Goal: Check status: Check status

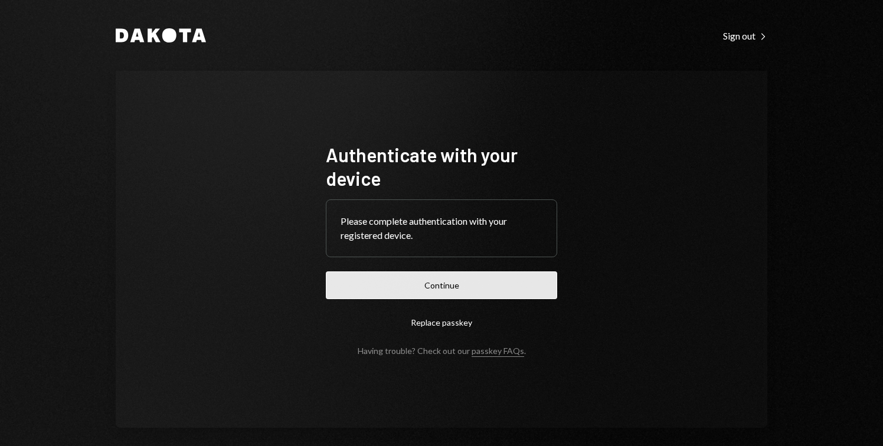
click at [465, 279] on button "Continue" at bounding box center [441, 285] width 231 height 28
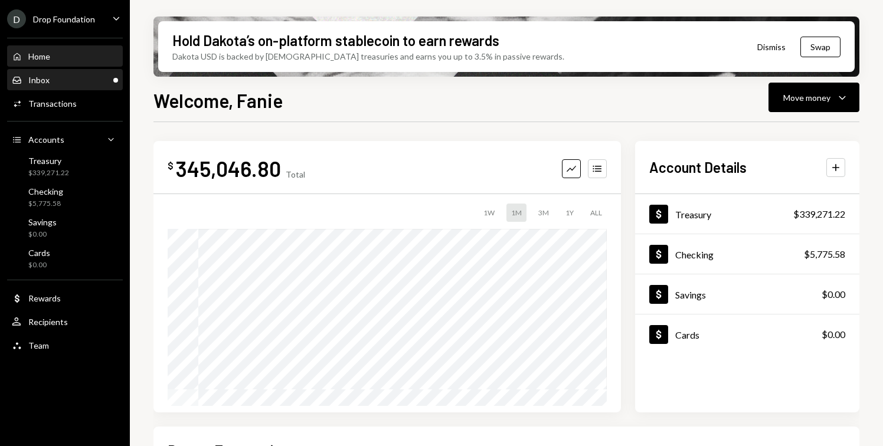
click at [98, 81] on div "Inbox Inbox" at bounding box center [65, 80] width 106 height 11
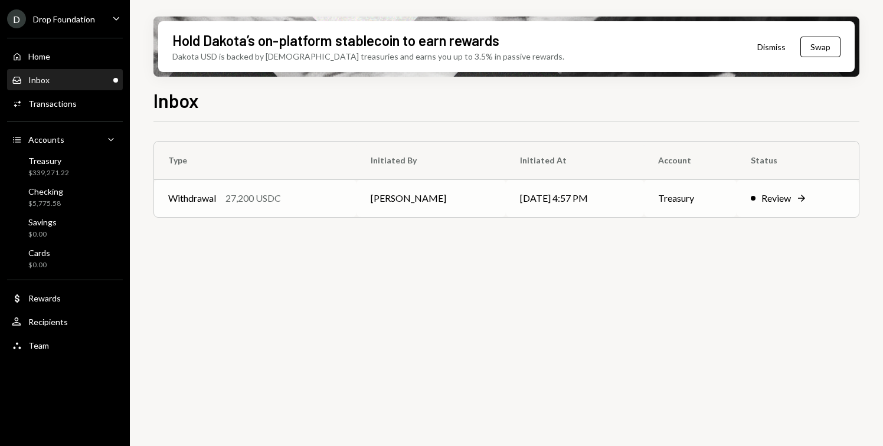
click at [284, 199] on div "Withdrawal 27,200 USDC" at bounding box center [255, 198] width 174 height 14
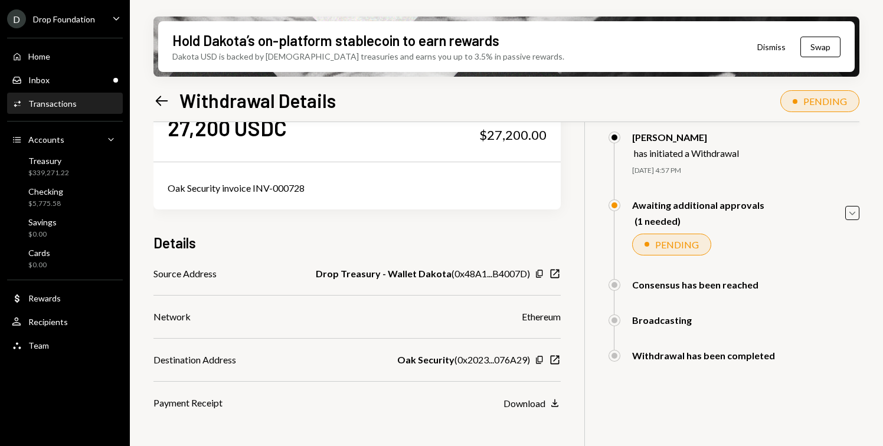
scroll to position [94, 0]
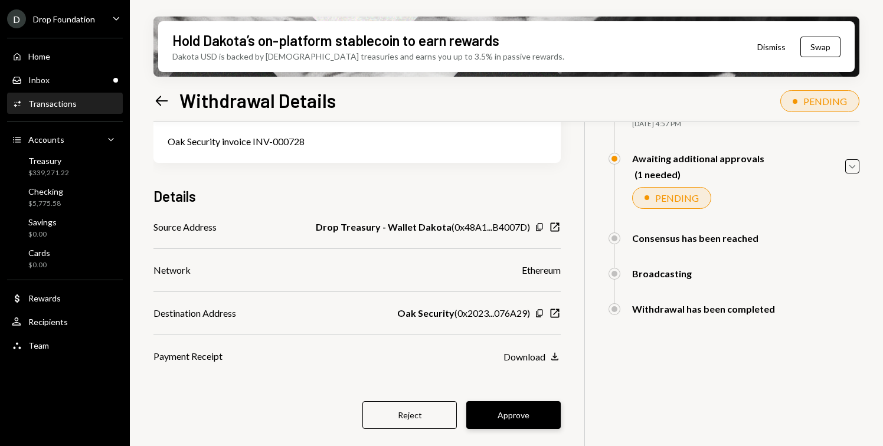
click at [512, 416] on button "Approve" at bounding box center [513, 415] width 94 height 28
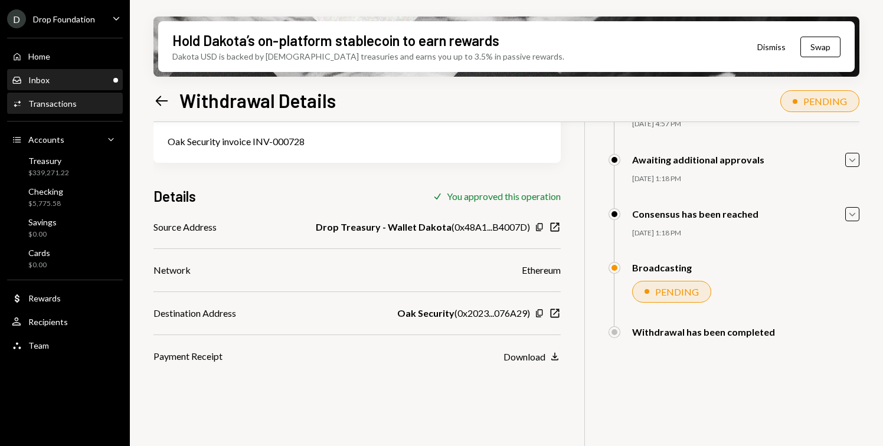
click at [76, 84] on div "Inbox Inbox" at bounding box center [65, 80] width 106 height 11
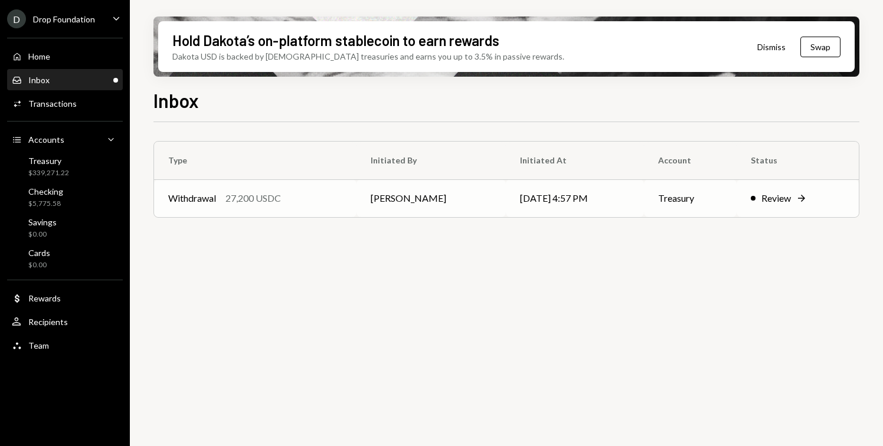
click at [317, 208] on td "Withdrawal 27,200 USDC" at bounding box center [255, 198] width 202 height 38
